Goal: Task Accomplishment & Management: Complete application form

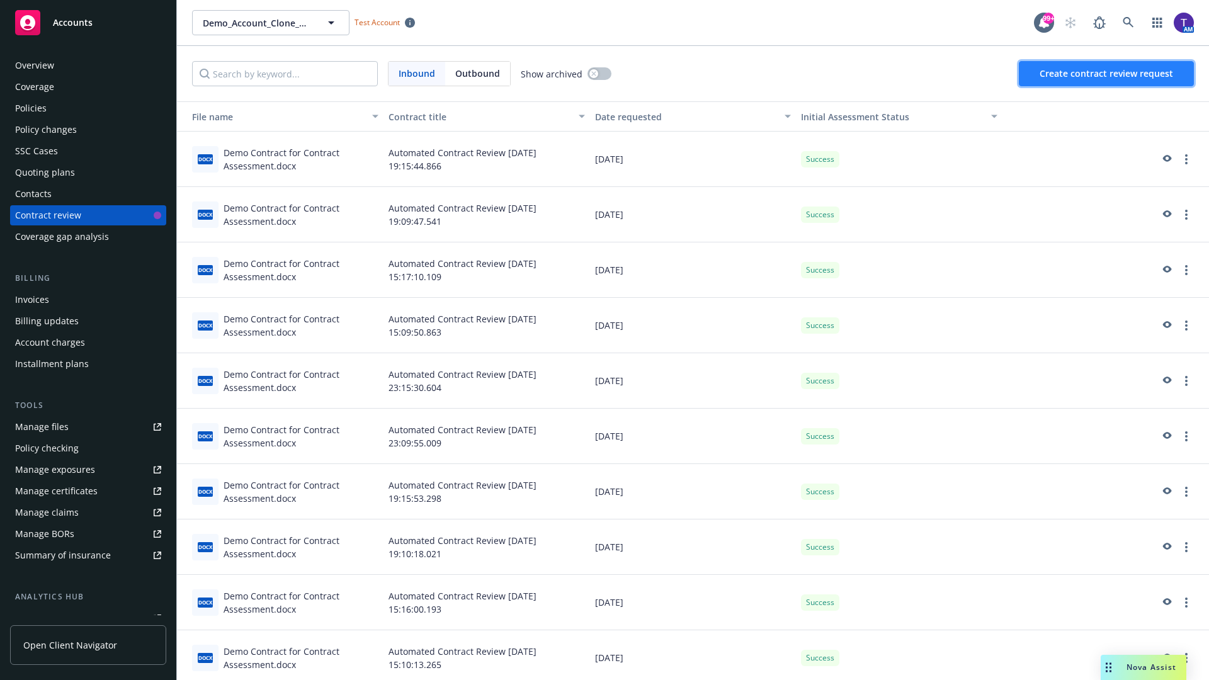
click at [1107, 74] on span "Create contract review request" at bounding box center [1107, 73] width 134 height 12
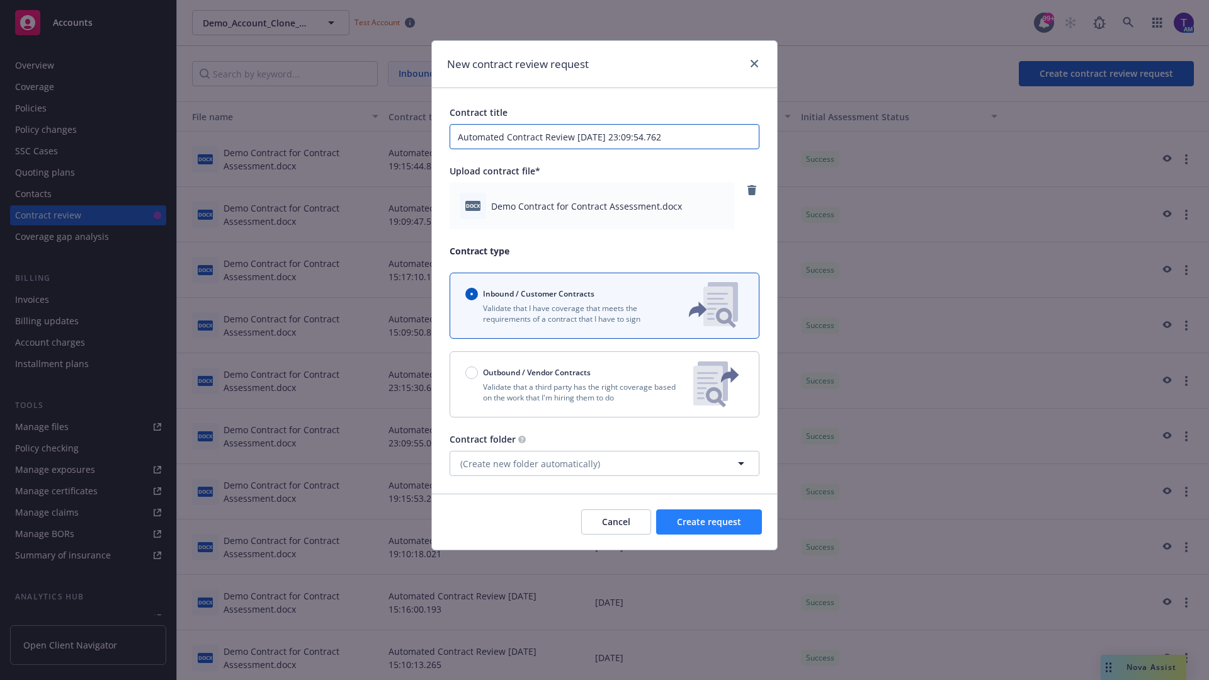
type input "Automated Contract Review [DATE] 23:09:54.762"
click at [709, 522] on span "Create request" at bounding box center [709, 522] width 64 height 12
